Goal: Find specific page/section: Find specific page/section

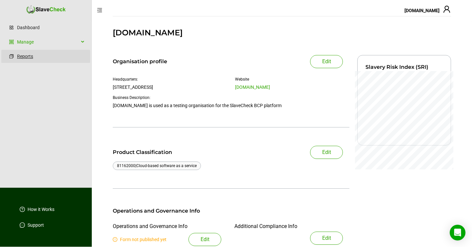
click at [25, 54] on link "Reports" at bounding box center [51, 56] width 68 height 13
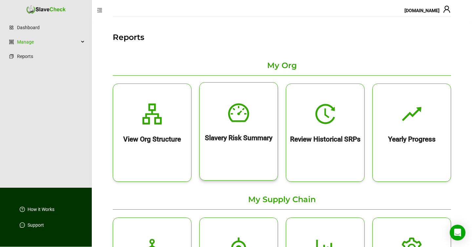
click at [255, 114] on div at bounding box center [239, 103] width 78 height 41
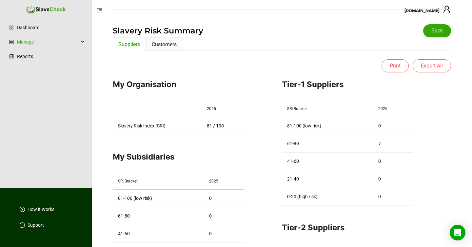
scroll to position [6, 0]
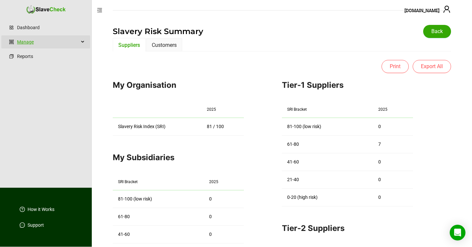
click at [64, 43] on link "Manage" at bounding box center [48, 41] width 62 height 13
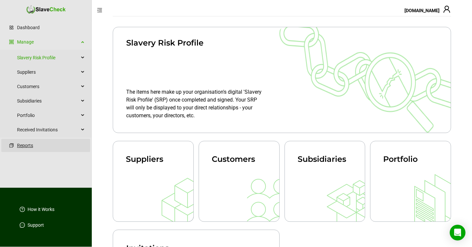
click at [25, 146] on link "Reports" at bounding box center [51, 145] width 68 height 13
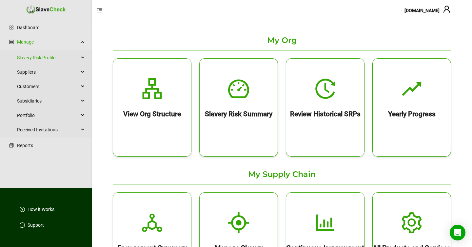
scroll to position [29, 0]
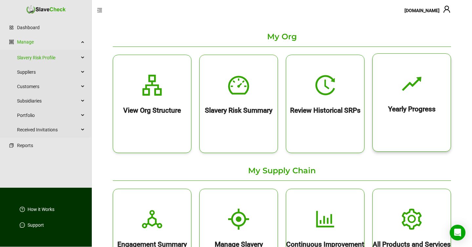
click at [404, 102] on div "Yearly Progress" at bounding box center [412, 103] width 78 height 18
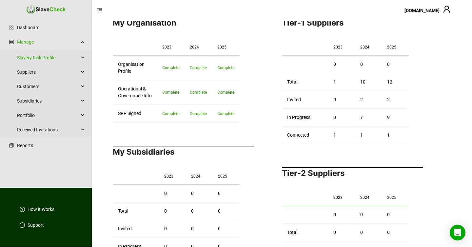
scroll to position [97, 0]
